Goal: Task Accomplishment & Management: Complete application form

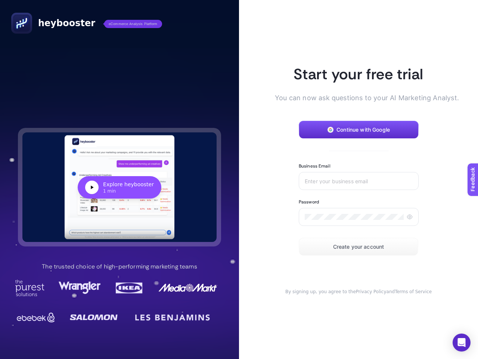
click at [239, 179] on article "Start your free trial You can now ask questions to your AI Marketing Analyst. C…" at bounding box center [358, 179] width 239 height 359
click at [120, 187] on div "Explore heybooster" at bounding box center [128, 183] width 51 height 7
click at [359, 130] on span "Continue with Google" at bounding box center [363, 130] width 53 height 6
click at [359, 181] on input "Business Email" at bounding box center [359, 181] width 108 height 6
click at [409, 217] on icon at bounding box center [410, 217] width 6 height 6
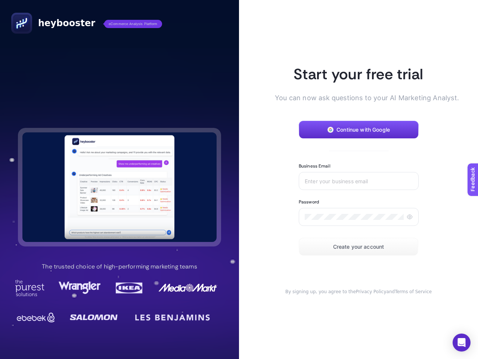
click at [359, 247] on span "Create your account" at bounding box center [358, 247] width 51 height 6
click at [462, 342] on icon "Open Intercom Messenger" at bounding box center [462, 342] width 8 height 9
